Goal: Task Accomplishment & Management: Manage account settings

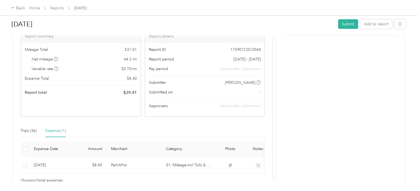
scroll to position [76, 0]
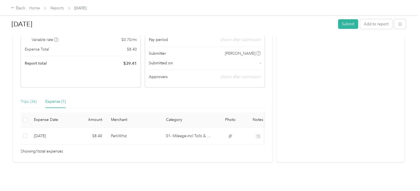
drag, startPoint x: 18, startPoint y: 94, endPoint x: 23, endPoint y: 93, distance: 5.2
click at [19, 94] on div "Draft Draft, awaiting submission View activity & comments Report Summary Mileag…" at bounding box center [142, 68] width 259 height 188
click at [23, 99] on div "Trips (36)" at bounding box center [29, 102] width 16 height 6
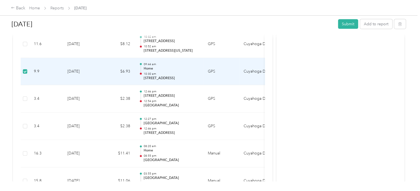
scroll to position [712, 0]
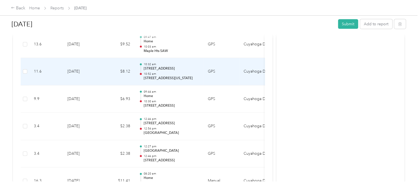
click at [54, 70] on td "11.6" at bounding box center [46, 72] width 34 height 28
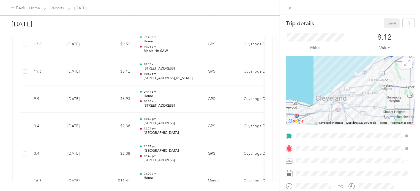
click at [315, 88] on span "[STREET_ADDRESS][PERSON_NAME][US_STATE]" at bounding box center [350, 89] width 86 height 5
click at [385, 24] on button "Save" at bounding box center [392, 23] width 16 height 10
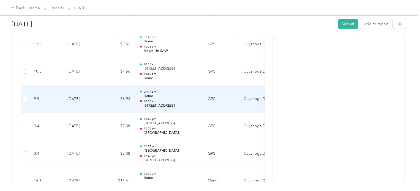
click at [158, 104] on p "[STREET_ADDRESS]" at bounding box center [171, 105] width 56 height 5
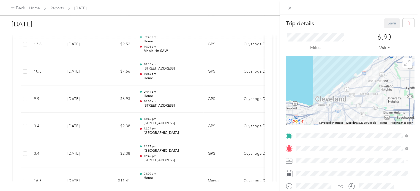
click at [98, 102] on div "Trip details Save This trip cannot be edited because it is either under review,…" at bounding box center [210, 95] width 420 height 191
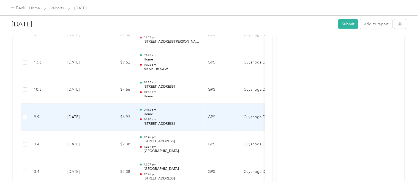
scroll to position [684, 0]
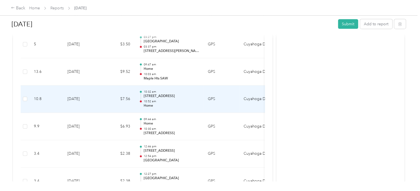
click at [101, 103] on td "[DATE]" at bounding box center [82, 100] width 39 height 28
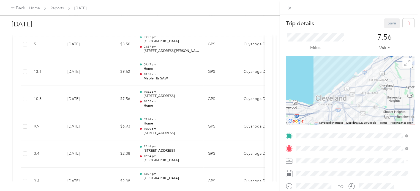
click at [105, 79] on div "Trip details Save This trip cannot be edited because it is either under review,…" at bounding box center [210, 95] width 420 height 191
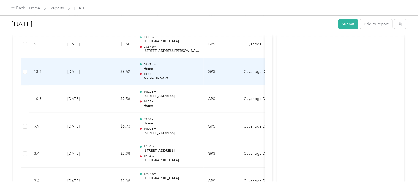
click at [106, 78] on td "$9.52" at bounding box center [118, 72] width 33 height 28
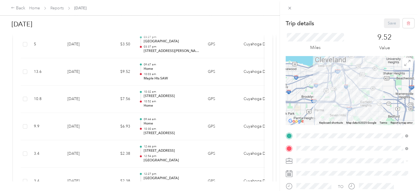
click at [162, 45] on div "Trip details Save This trip cannot be edited because it is either under review,…" at bounding box center [210, 95] width 420 height 191
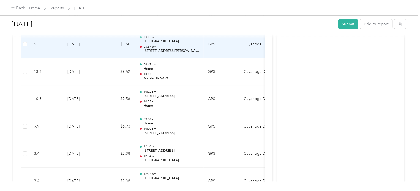
click at [161, 50] on p "[STREET_ADDRESS][PERSON_NAME]" at bounding box center [171, 51] width 56 height 5
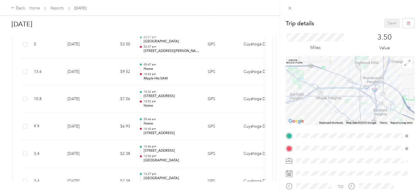
click at [267, 53] on div "Trip details Save This trip cannot be edited because it is either under review,…" at bounding box center [210, 95] width 420 height 191
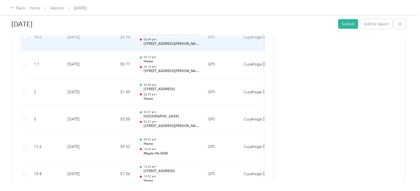
scroll to position [602, 0]
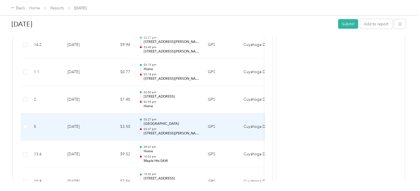
click at [57, 130] on td "5" at bounding box center [46, 127] width 34 height 28
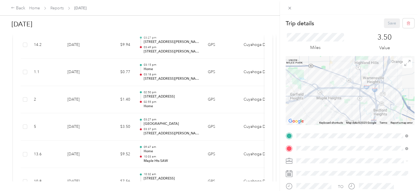
click at [25, 100] on div "Trip details Save This trip cannot be edited because it is either under review,…" at bounding box center [210, 95] width 420 height 191
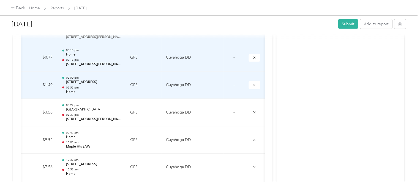
scroll to position [547, 0]
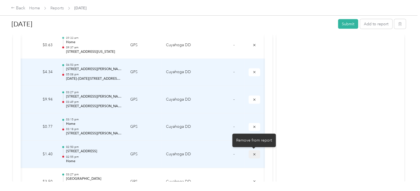
click at [254, 153] on icon "submit" at bounding box center [254, 155] width 4 height 4
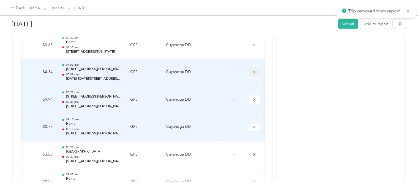
click at [253, 70] on icon "submit" at bounding box center [254, 72] width 4 height 4
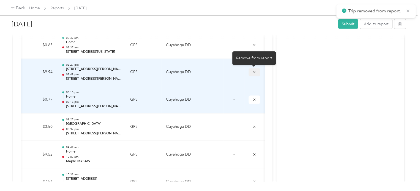
click at [251, 72] on button "submit" at bounding box center [254, 72] width 12 height 8
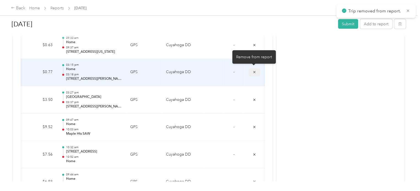
click at [255, 73] on button "submit" at bounding box center [254, 72] width 12 height 8
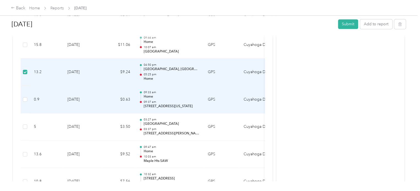
scroll to position [382, 0]
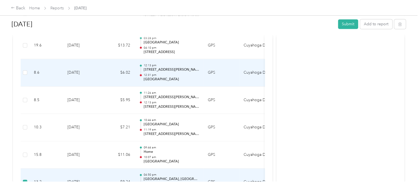
click at [131, 73] on td "$6.02" at bounding box center [118, 73] width 33 height 28
click at [175, 75] on p "12:31 pm" at bounding box center [171, 75] width 56 height 4
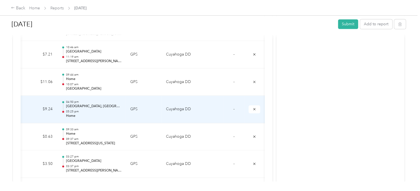
scroll to position [410, 0]
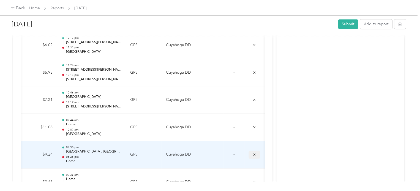
click at [253, 153] on icon "submit" at bounding box center [254, 155] width 4 height 4
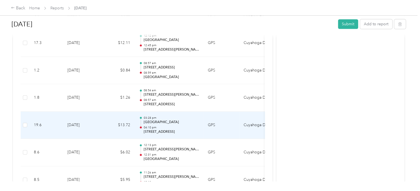
scroll to position [273, 0]
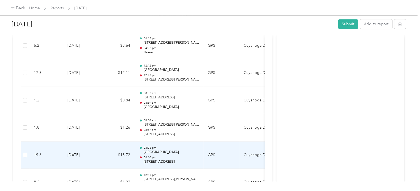
click at [108, 155] on td "$13.72" at bounding box center [118, 156] width 33 height 28
click at [36, 157] on td "19.6" at bounding box center [46, 156] width 34 height 28
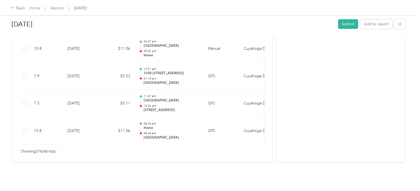
scroll to position [0, 78]
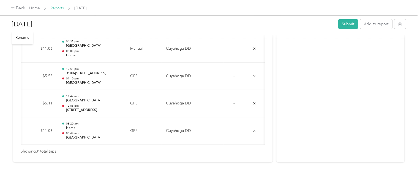
click at [59, 9] on link "Reports" at bounding box center [56, 8] width 13 height 5
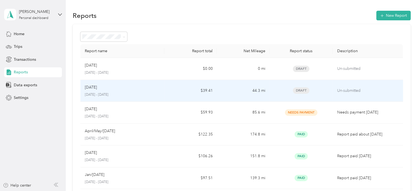
click at [119, 92] on div "Aug [DATE] - [DATE]" at bounding box center [122, 90] width 75 height 13
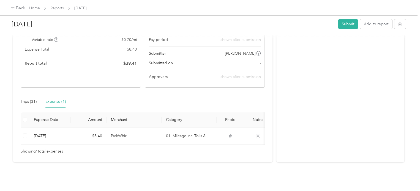
scroll to position [76, 0]
click at [33, 99] on div "Trips (31)" at bounding box center [29, 102] width 16 height 6
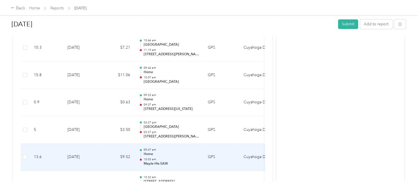
scroll to position [434, 0]
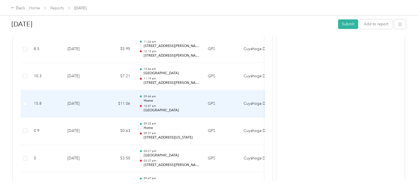
click at [101, 105] on td "[DATE]" at bounding box center [82, 104] width 39 height 28
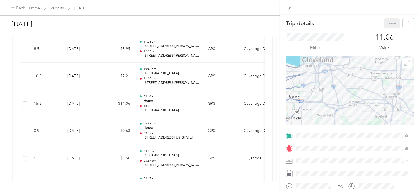
click at [92, 76] on div "Trip details Save This trip cannot be edited because it is either under review,…" at bounding box center [210, 95] width 420 height 191
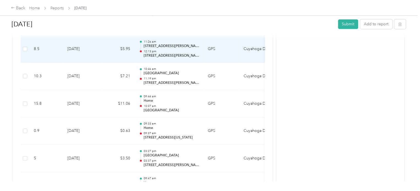
click at [95, 54] on td "[DATE]" at bounding box center [82, 49] width 39 height 28
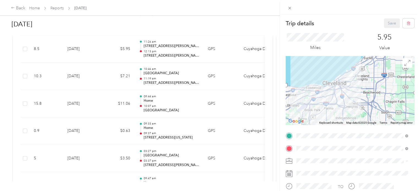
click at [122, 51] on div "Trip details Save This trip cannot be edited because it is either under review,…" at bounding box center [210, 95] width 420 height 191
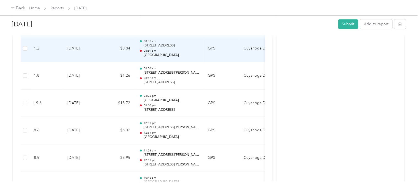
scroll to position [324, 0]
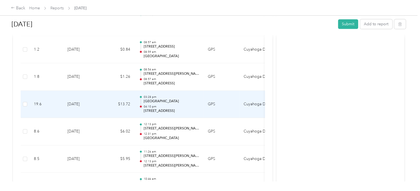
click at [113, 108] on td "$13.72" at bounding box center [118, 105] width 33 height 28
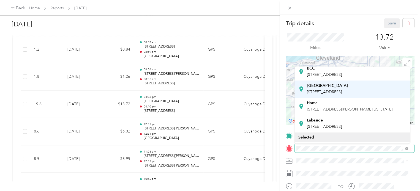
scroll to position [82, 0]
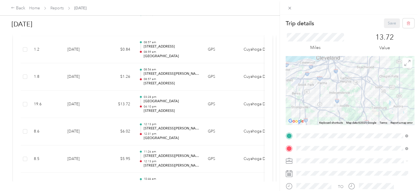
click at [322, 104] on div "Home [STREET_ADDRESS][PERSON_NAME][US_STATE]" at bounding box center [350, 98] width 86 height 12
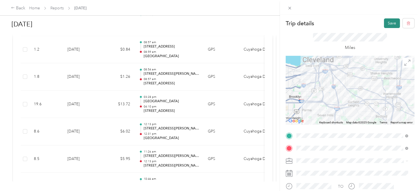
click at [389, 22] on button "Save" at bounding box center [392, 23] width 16 height 10
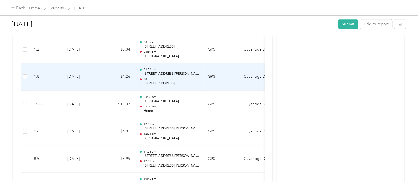
click at [147, 84] on p "[STREET_ADDRESS]" at bounding box center [171, 83] width 56 height 5
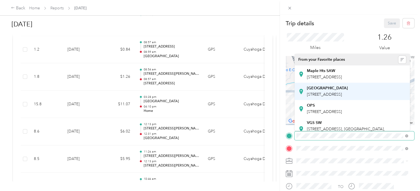
scroll to position [83, 0]
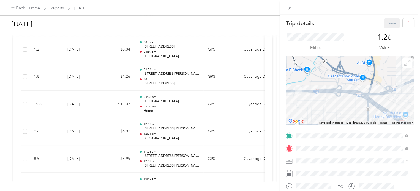
click at [313, 74] on div "Home [STREET_ADDRESS][PERSON_NAME][US_STATE]" at bounding box center [350, 69] width 86 height 12
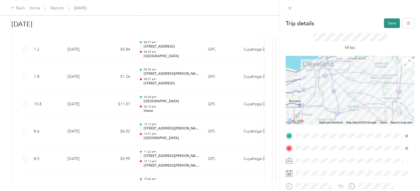
click at [384, 24] on button "Save" at bounding box center [392, 23] width 16 height 10
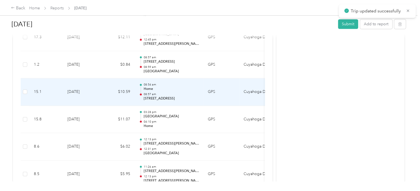
scroll to position [296, 0]
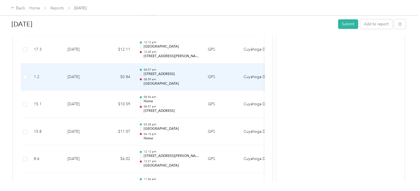
click at [144, 78] on p "08:59 am" at bounding box center [171, 80] width 56 height 4
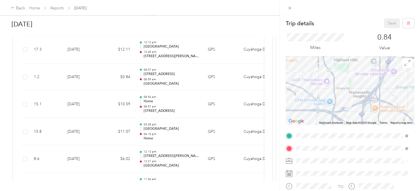
click at [23, 76] on div "Trip details Save This trip cannot be edited because it is either under review,…" at bounding box center [210, 95] width 420 height 191
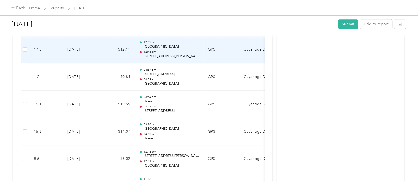
click at [61, 55] on td "17.3" at bounding box center [46, 50] width 34 height 28
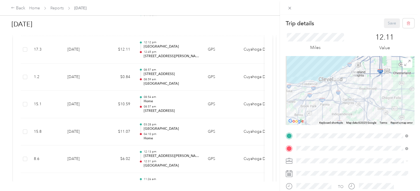
click at [24, 77] on div "Trip details Save This trip cannot be edited because it is either under review,…" at bounding box center [210, 95] width 420 height 191
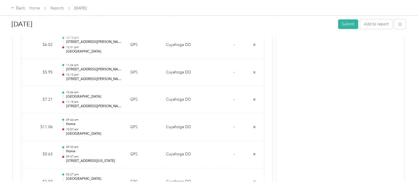
scroll to position [300, 0]
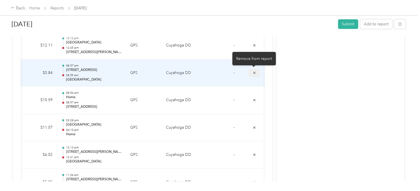
click at [254, 71] on icon "submit" at bounding box center [254, 73] width 4 height 4
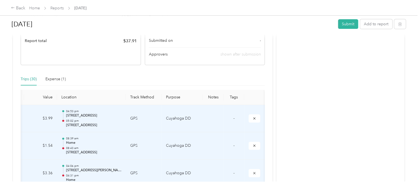
scroll to position [163, 0]
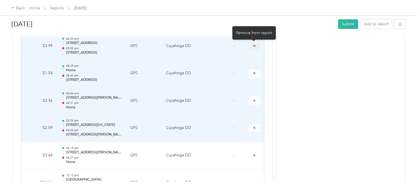
click at [253, 47] on icon "submit" at bounding box center [254, 46] width 4 height 4
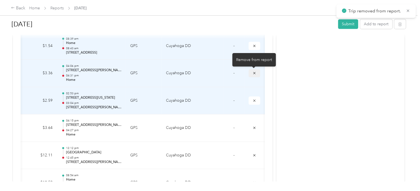
click at [256, 73] on button "submit" at bounding box center [254, 73] width 12 height 8
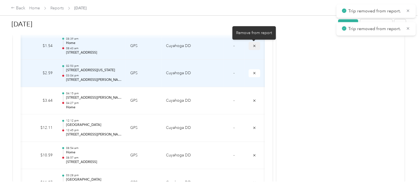
click at [256, 46] on button "submit" at bounding box center [254, 46] width 12 height 8
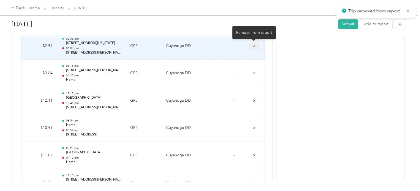
click at [253, 48] on button "submit" at bounding box center [254, 46] width 12 height 8
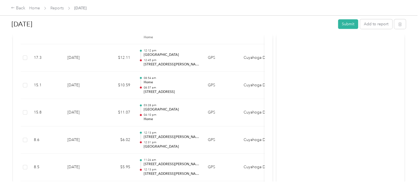
scroll to position [136, 0]
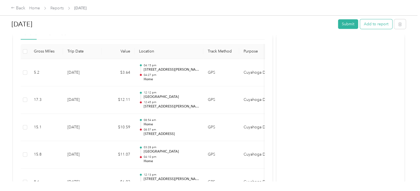
click at [371, 22] on button "Add to report" at bounding box center [376, 24] width 32 height 10
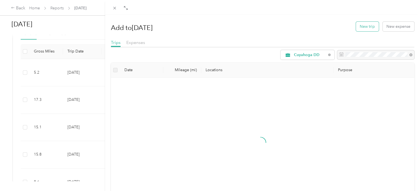
click at [364, 29] on button "New trip" at bounding box center [367, 27] width 23 height 10
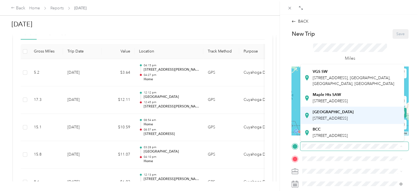
scroll to position [108, 0]
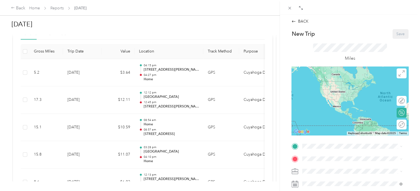
click at [324, 116] on span "[STREET_ADDRESS]" at bounding box center [330, 118] width 35 height 5
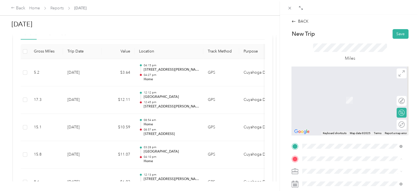
click at [322, 120] on span "[STREET_ADDRESS][PERSON_NAME][US_STATE]" at bounding box center [356, 117] width 86 height 5
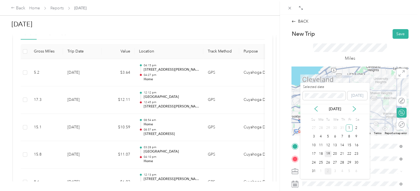
click at [327, 153] on div "19" at bounding box center [327, 154] width 7 height 7
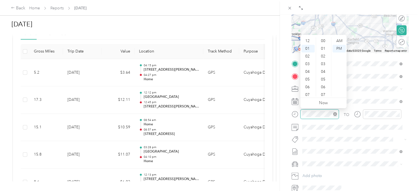
scroll to position [8, 0]
click at [308, 66] on div "04" at bounding box center [307, 64] width 13 height 8
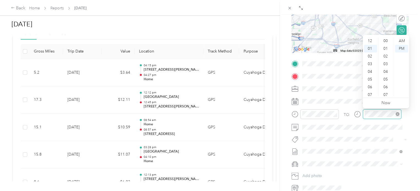
scroll to position [177, 0]
click at [372, 72] on div "05" at bounding box center [370, 72] width 13 height 8
click at [385, 50] on div "01" at bounding box center [385, 49] width 13 height 8
click at [387, 40] on div "00" at bounding box center [385, 41] width 13 height 8
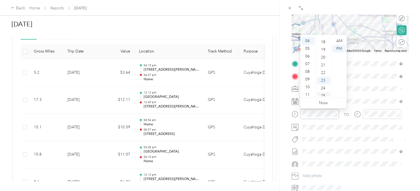
scroll to position [177, 0]
click at [324, 94] on div "30" at bounding box center [323, 95] width 13 height 8
click at [289, 148] on form "New Trip Save This trip cannot be edited because it is either under review, app…" at bounding box center [350, 70] width 128 height 246
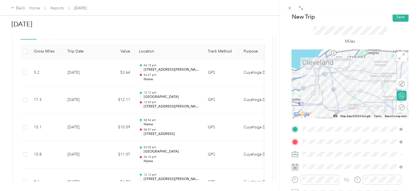
scroll to position [0, 0]
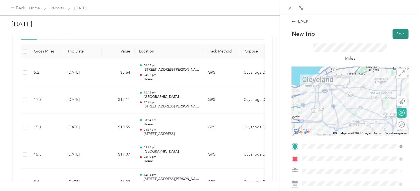
click at [393, 33] on button "Save" at bounding box center [400, 34] width 16 height 10
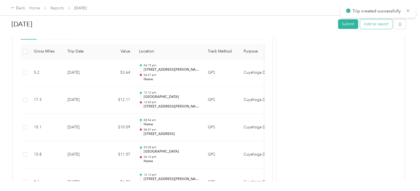
click at [368, 27] on button "Add to report" at bounding box center [376, 24] width 32 height 10
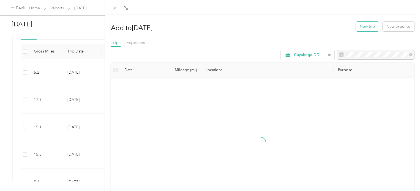
click at [367, 25] on button "New trip" at bounding box center [367, 27] width 23 height 10
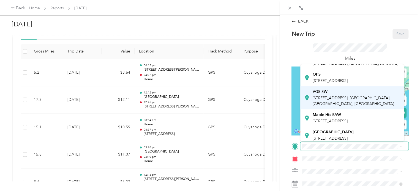
scroll to position [83, 0]
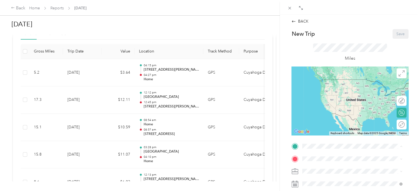
click at [327, 103] on span "[STREET_ADDRESS]" at bounding box center [330, 101] width 35 height 5
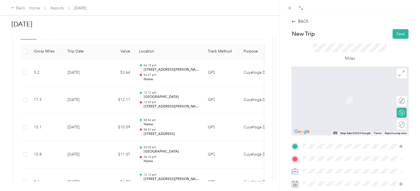
click at [326, 127] on strong "[GEOGRAPHIC_DATA]" at bounding box center [333, 124] width 41 height 5
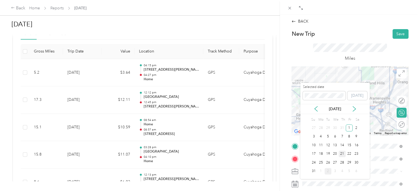
click at [343, 154] on div "21" at bounding box center [341, 154] width 7 height 7
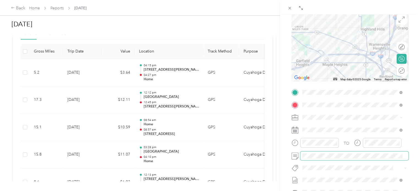
scroll to position [55, 0]
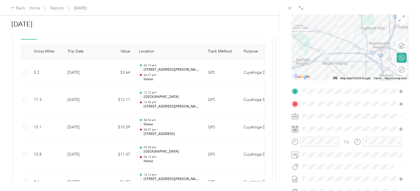
click at [344, 142] on div "TO" at bounding box center [347, 142] width 6 height 6
click at [336, 142] on icon "close-circle" at bounding box center [335, 142] width 4 height 4
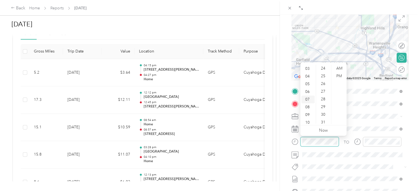
scroll to position [33, 0]
click at [307, 120] on div "11" at bounding box center [307, 120] width 13 height 8
click at [321, 106] on div "22" at bounding box center [323, 108] width 13 height 8
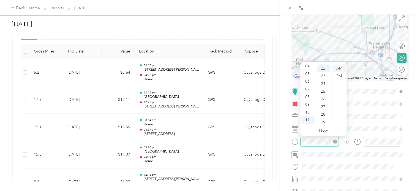
click at [337, 68] on div "AM" at bounding box center [338, 69] width 13 height 8
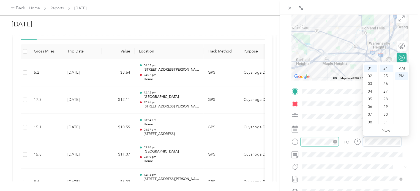
scroll to position [33, 0]
click at [369, 119] on div "11" at bounding box center [370, 120] width 13 height 8
click at [385, 90] on div "30" at bounding box center [385, 87] width 13 height 8
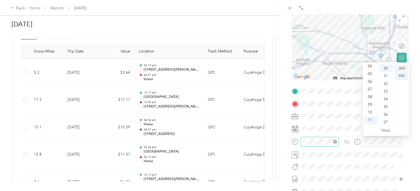
click at [404, 69] on div "AM" at bounding box center [401, 69] width 13 height 8
click at [284, 159] on div "BACK New Trip Save This trip cannot be edited because it is either under review…" at bounding box center [350, 110] width 140 height 191
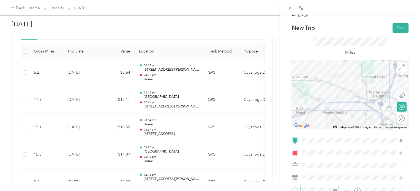
scroll to position [0, 0]
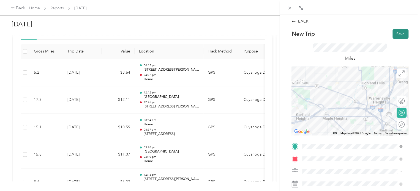
click at [394, 34] on button "Save" at bounding box center [400, 34] width 16 height 10
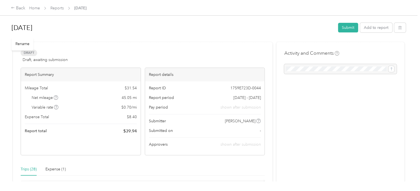
drag, startPoint x: 99, startPoint y: 31, endPoint x: 82, endPoint y: 14, distance: 23.9
click at [97, 28] on h1 "[DATE]" at bounding box center [173, 27] width 322 height 13
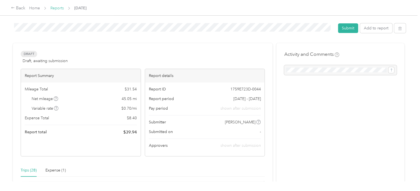
click at [60, 10] on link "Reports" at bounding box center [56, 8] width 13 height 5
